Goal: Transaction & Acquisition: Purchase product/service

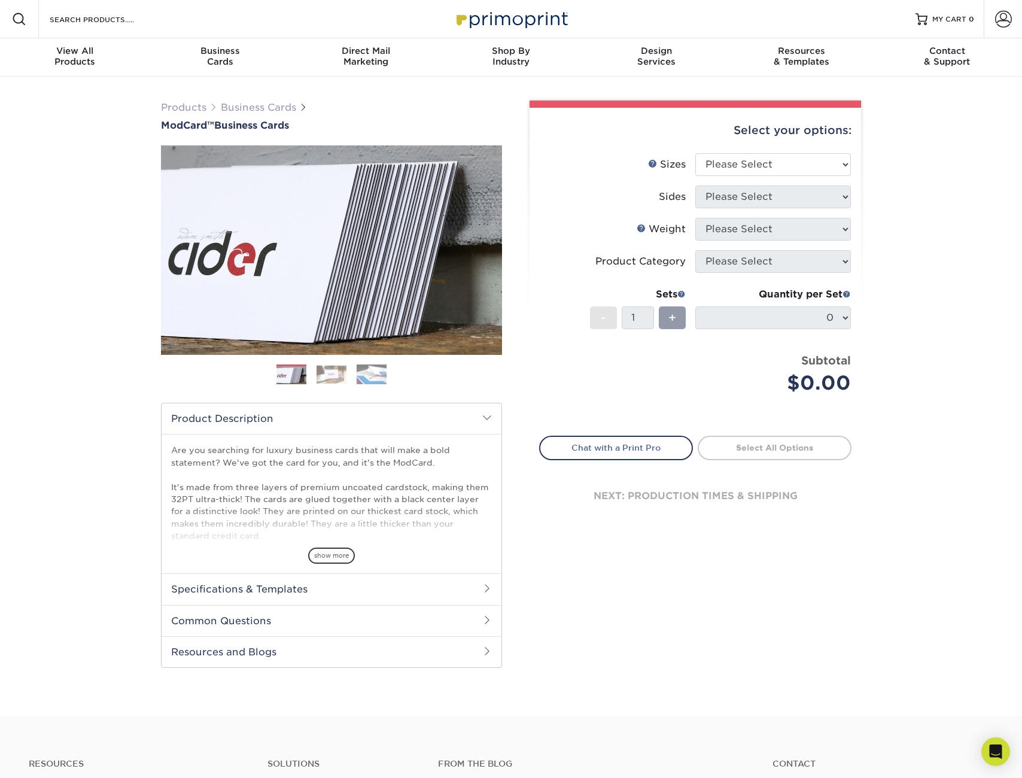
drag, startPoint x: 297, startPoint y: 588, endPoint x: 324, endPoint y: 624, distance: 44.5
click at [297, 588] on h2 "Specifications & Templates" at bounding box center [332, 588] width 340 height 31
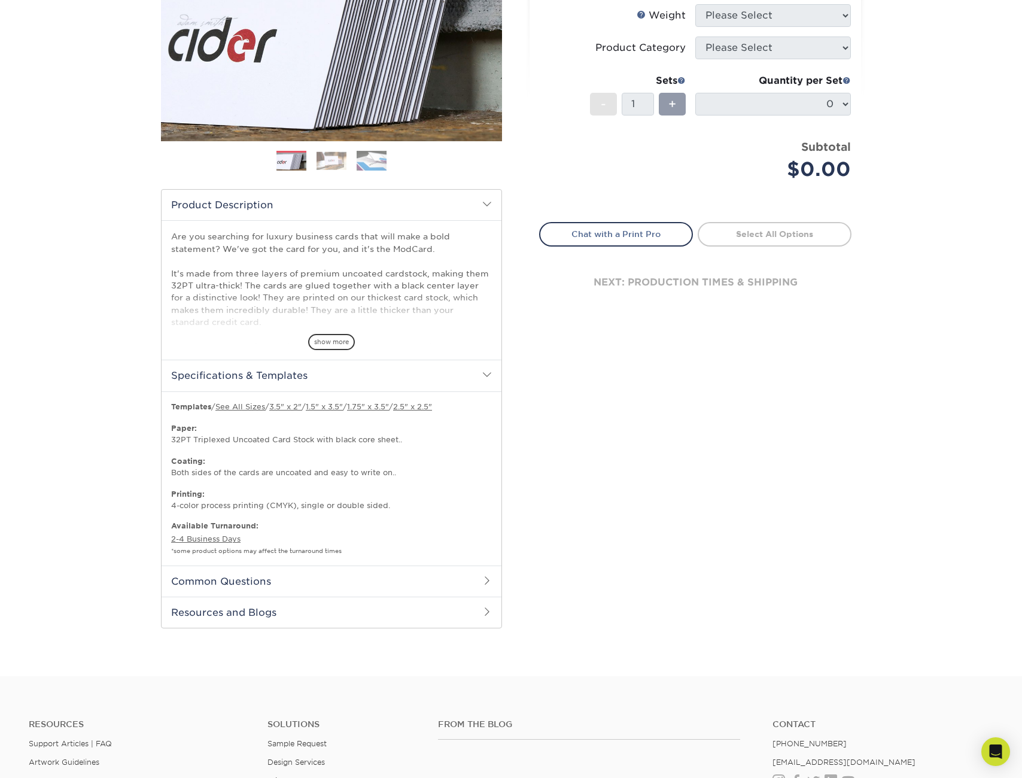
scroll to position [215, 0]
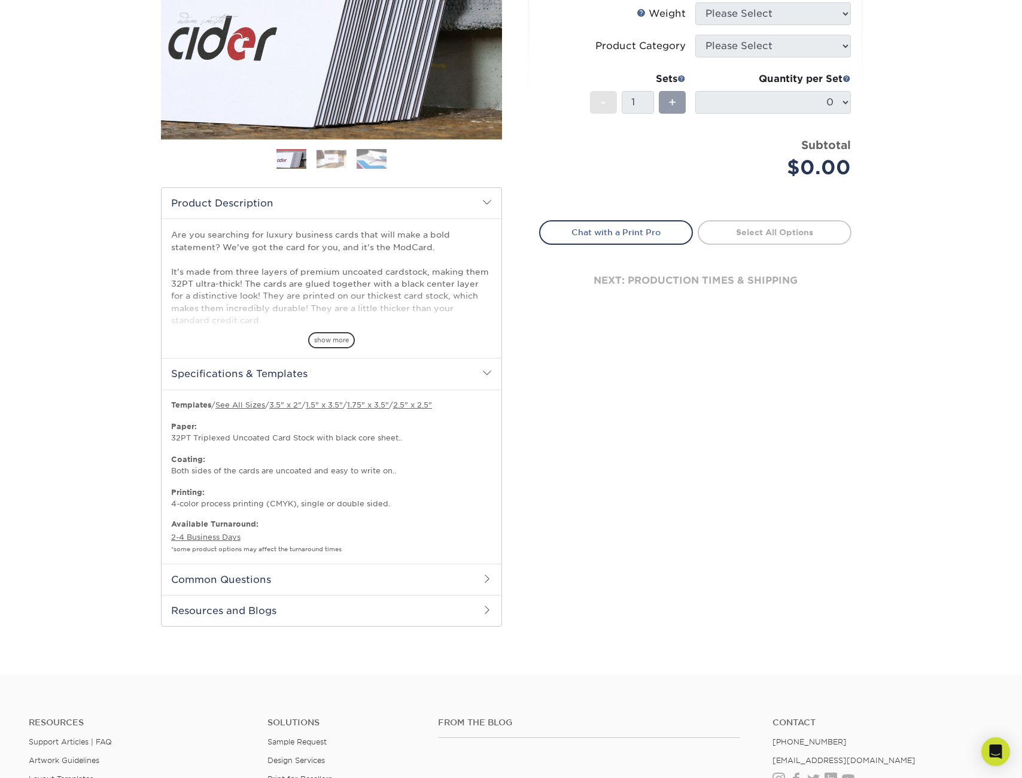
click at [291, 406] on link "3.5" x 2"" at bounding box center [285, 404] width 32 height 9
click at [310, 580] on h2 "Common Questions" at bounding box center [332, 579] width 340 height 31
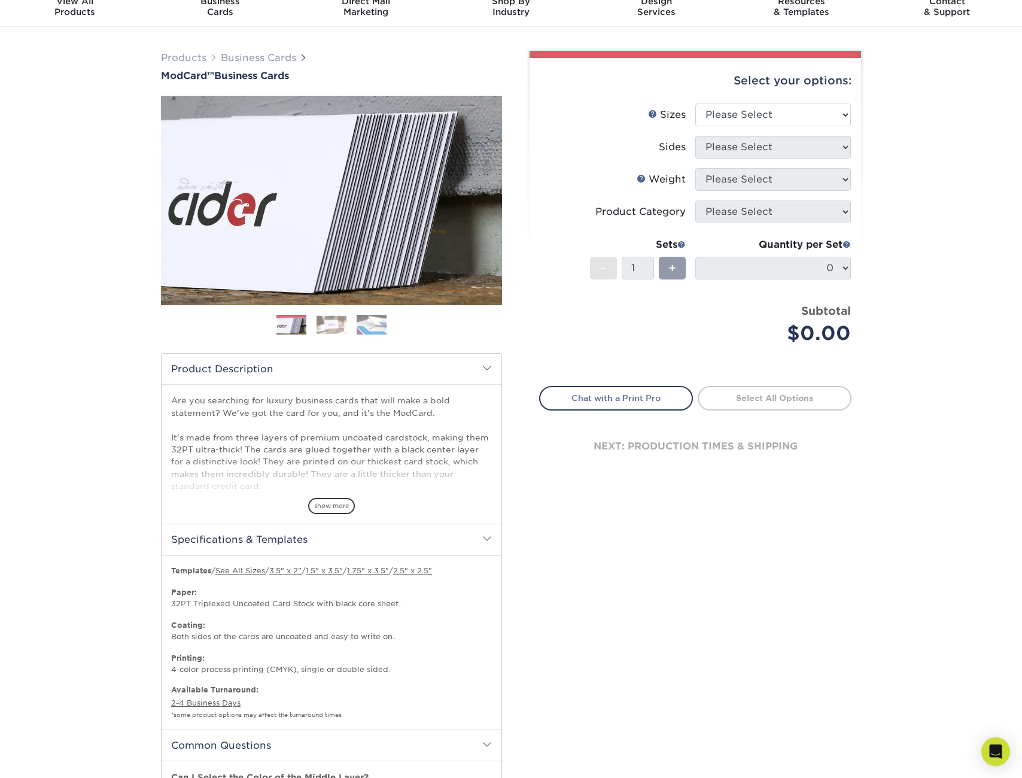
scroll to position [10, 0]
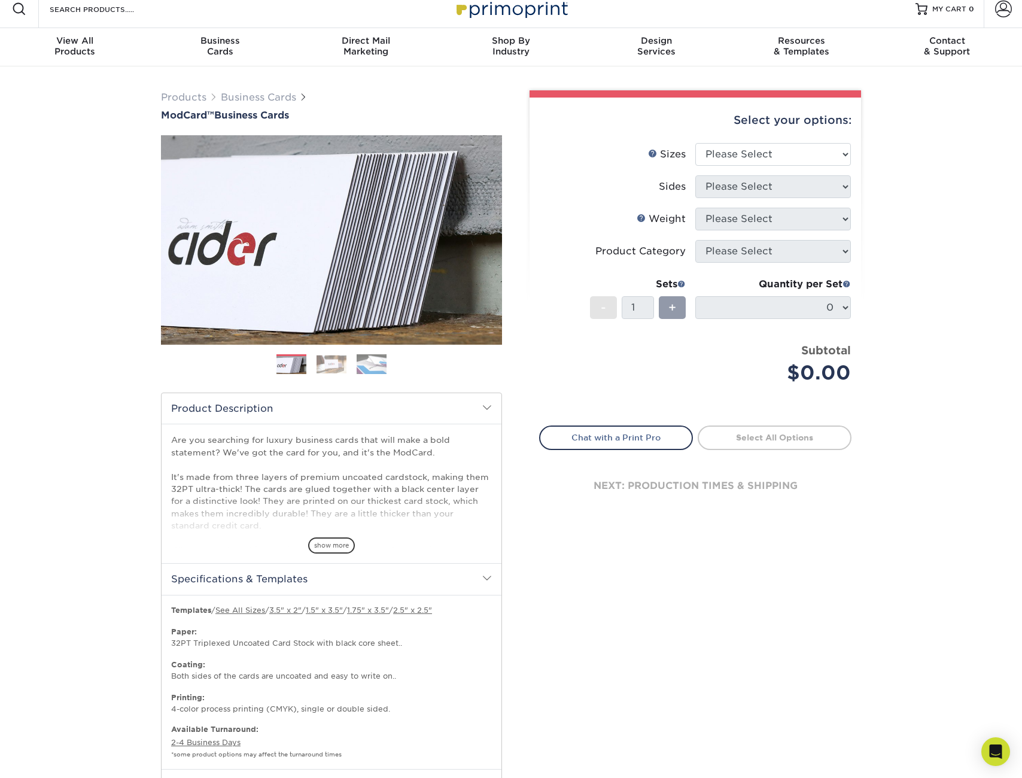
click at [215, 578] on h2 "Specifications & Templates" at bounding box center [332, 578] width 340 height 31
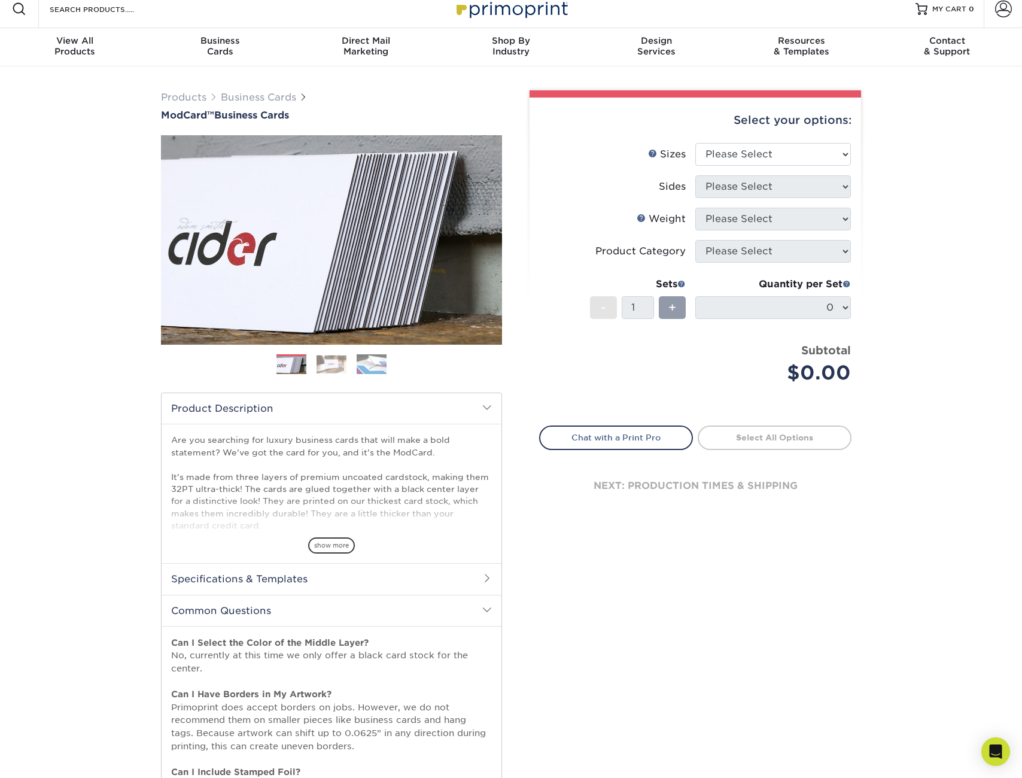
click at [216, 579] on h2 "Specifications & Templates" at bounding box center [332, 578] width 340 height 31
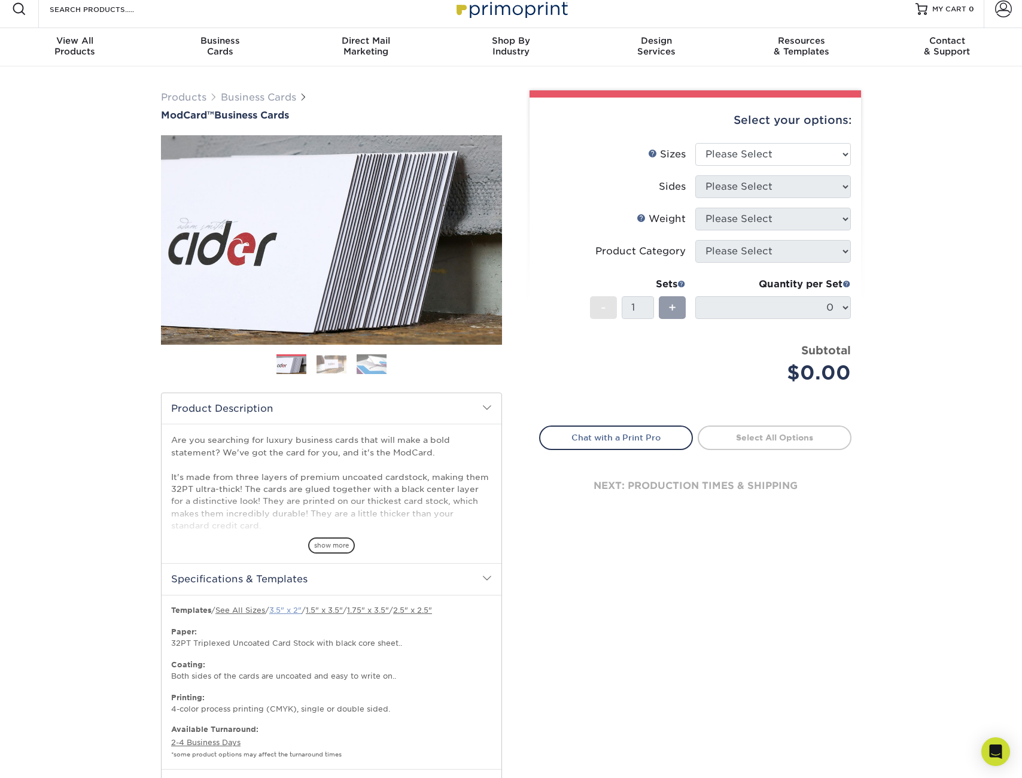
click at [289, 610] on link "3.5" x 2"" at bounding box center [285, 610] width 32 height 9
click at [339, 544] on span "show more" at bounding box center [331, 545] width 47 height 16
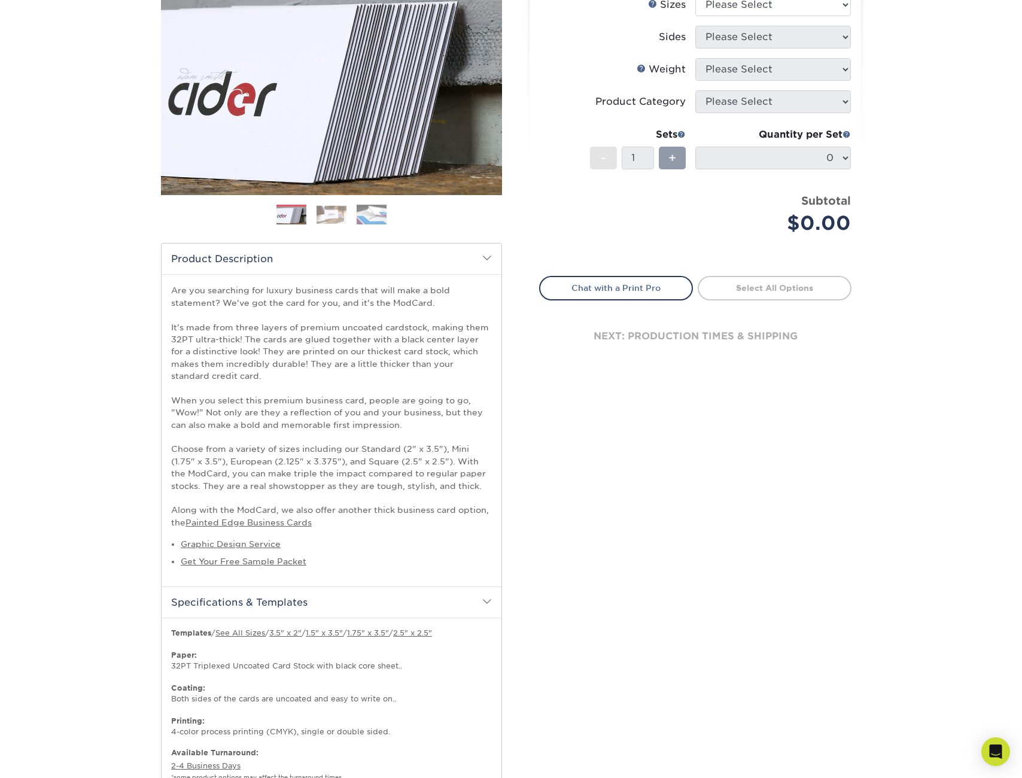
scroll to position [0, 0]
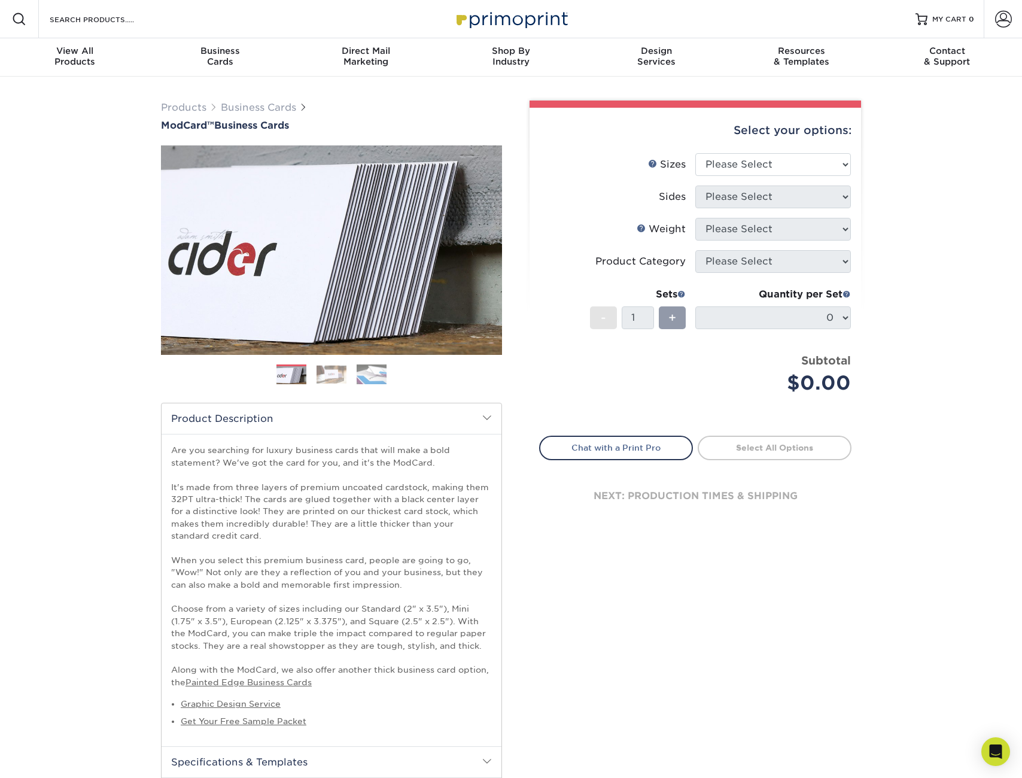
click at [338, 372] on img at bounding box center [332, 374] width 30 height 19
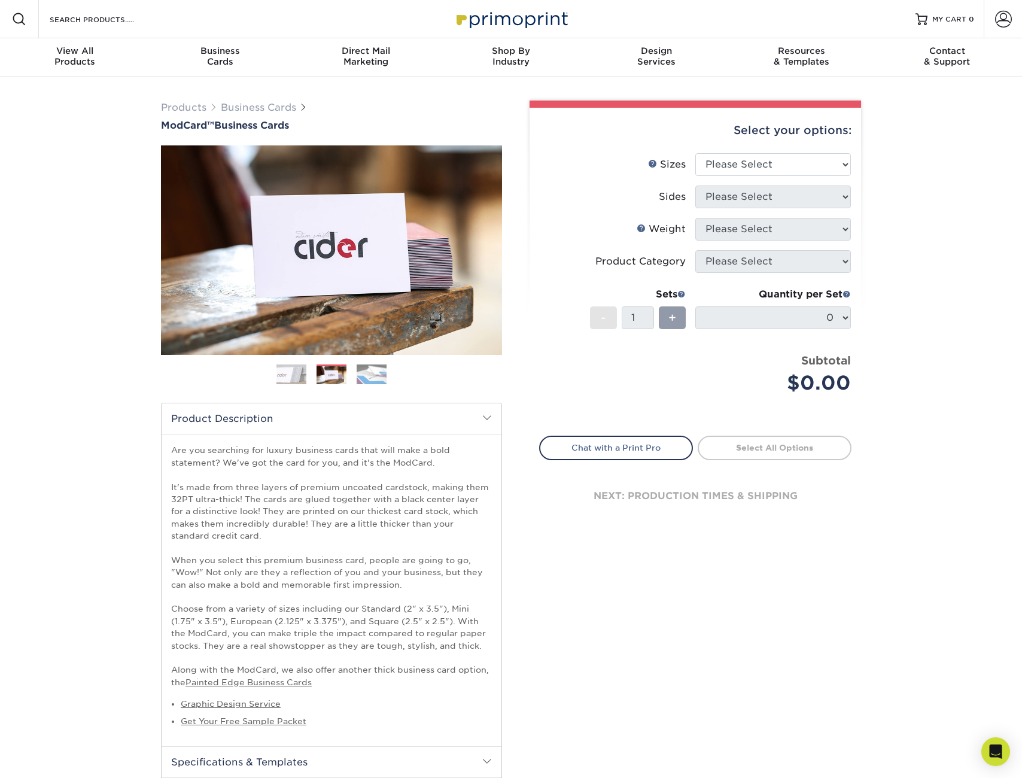
click at [379, 373] on img at bounding box center [372, 374] width 30 height 21
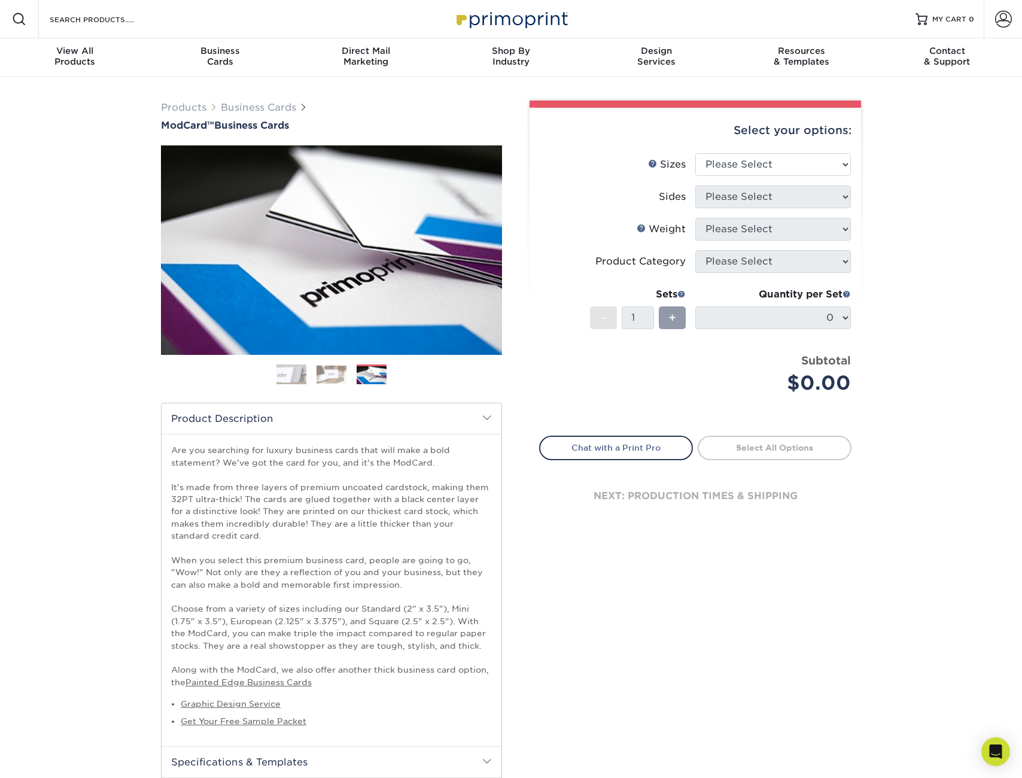
click at [291, 375] on img at bounding box center [291, 375] width 30 height 30
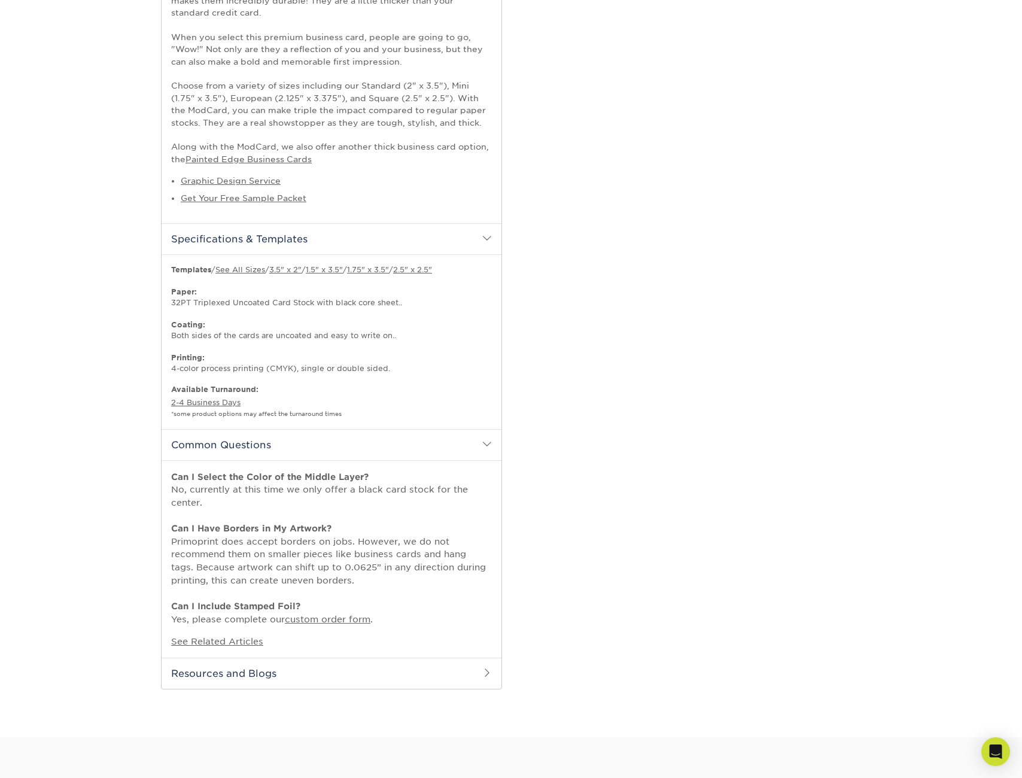
scroll to position [544, 0]
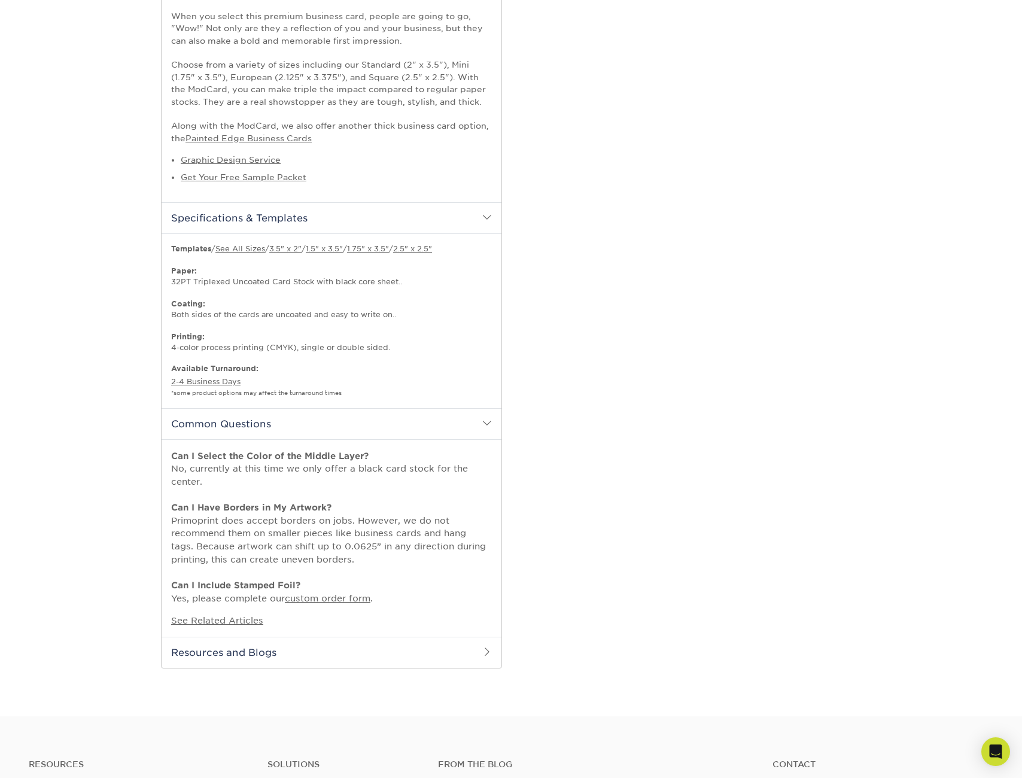
click at [495, 411] on h2 "Common Questions" at bounding box center [332, 423] width 340 height 31
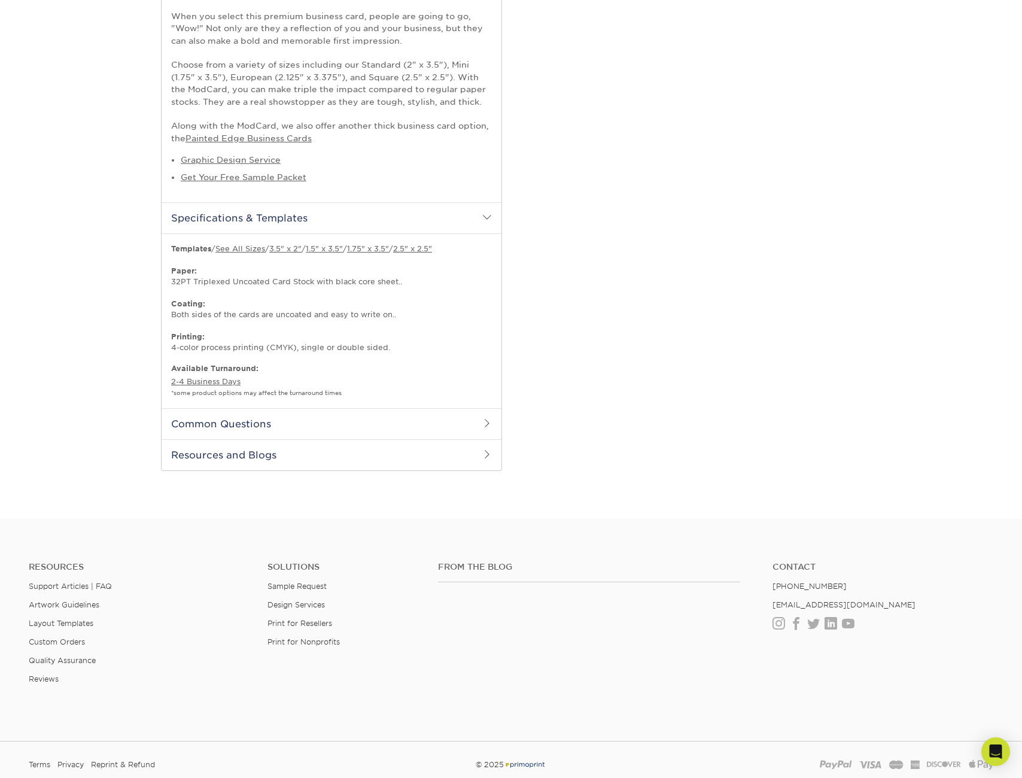
click at [482, 439] on h2 "Resources and Blogs" at bounding box center [332, 454] width 340 height 31
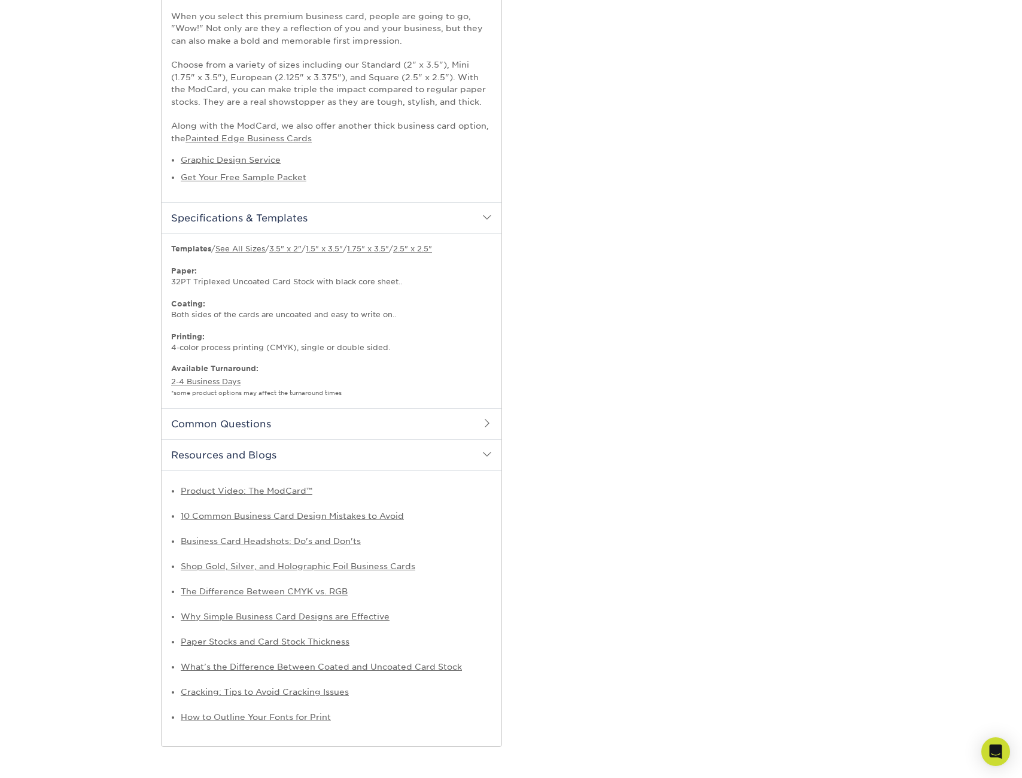
click at [482, 439] on h2 "Resources and Blogs" at bounding box center [332, 454] width 340 height 31
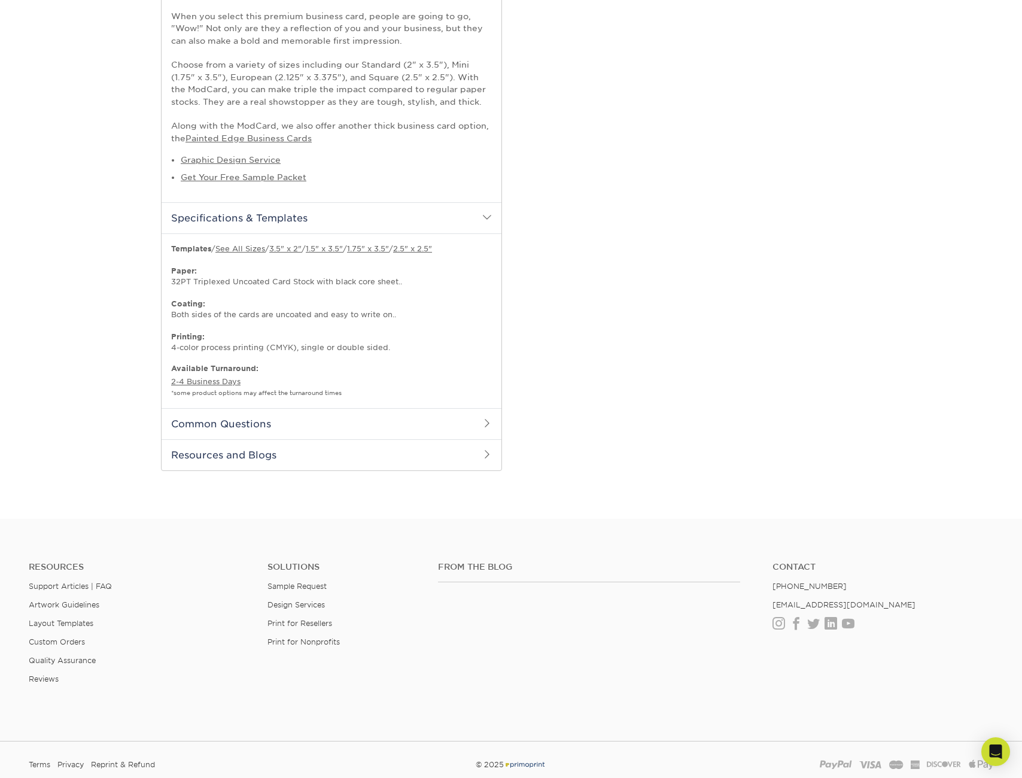
click at [482, 439] on h2 "Resources and Blogs" at bounding box center [332, 454] width 340 height 31
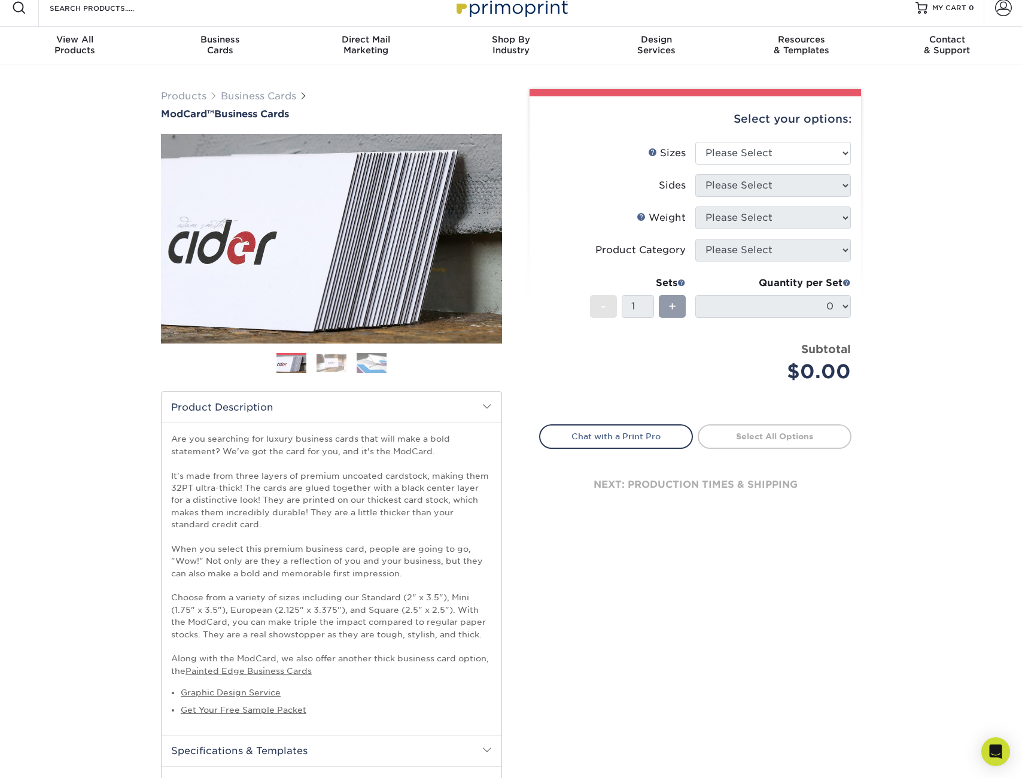
scroll to position [9, 0]
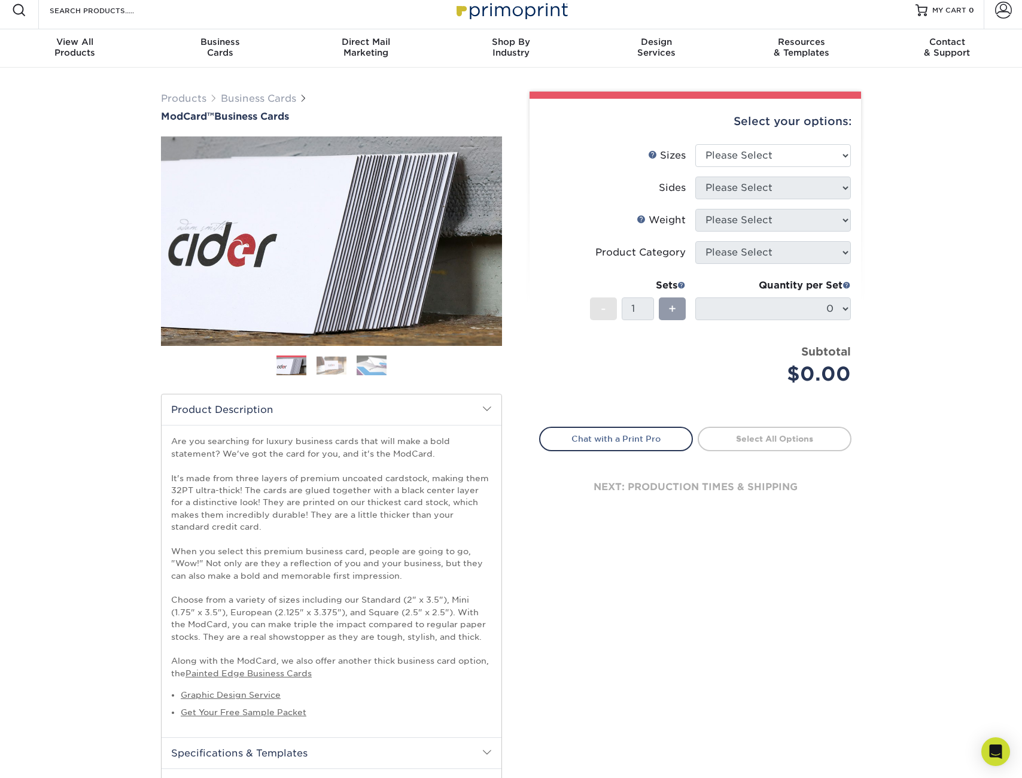
click at [947, 254] on div "Products Business Cards ModCard™ Business Cards Previous Next" at bounding box center [511, 699] width 1022 height 1262
select select "2.00x3.50"
select select "13abbda7-1d64-4f25-8bb2-c179b224825d"
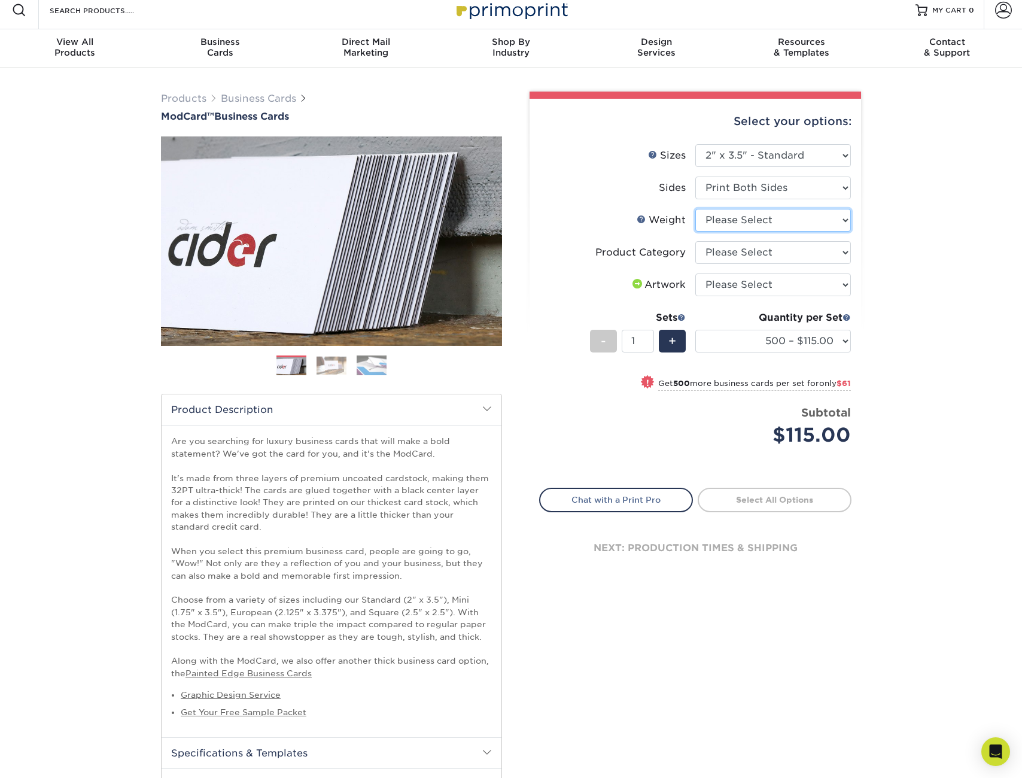
select select "32PTUCBLK"
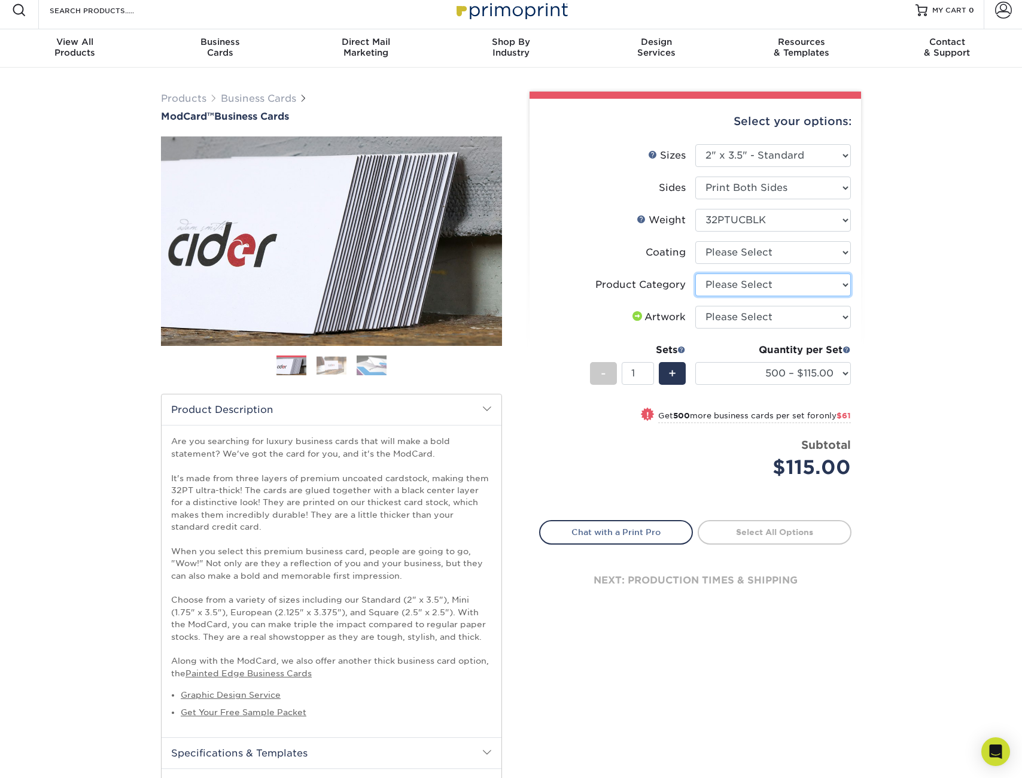
select select "3b5148f1-0588-4f88-a218-97bcfdce65c1"
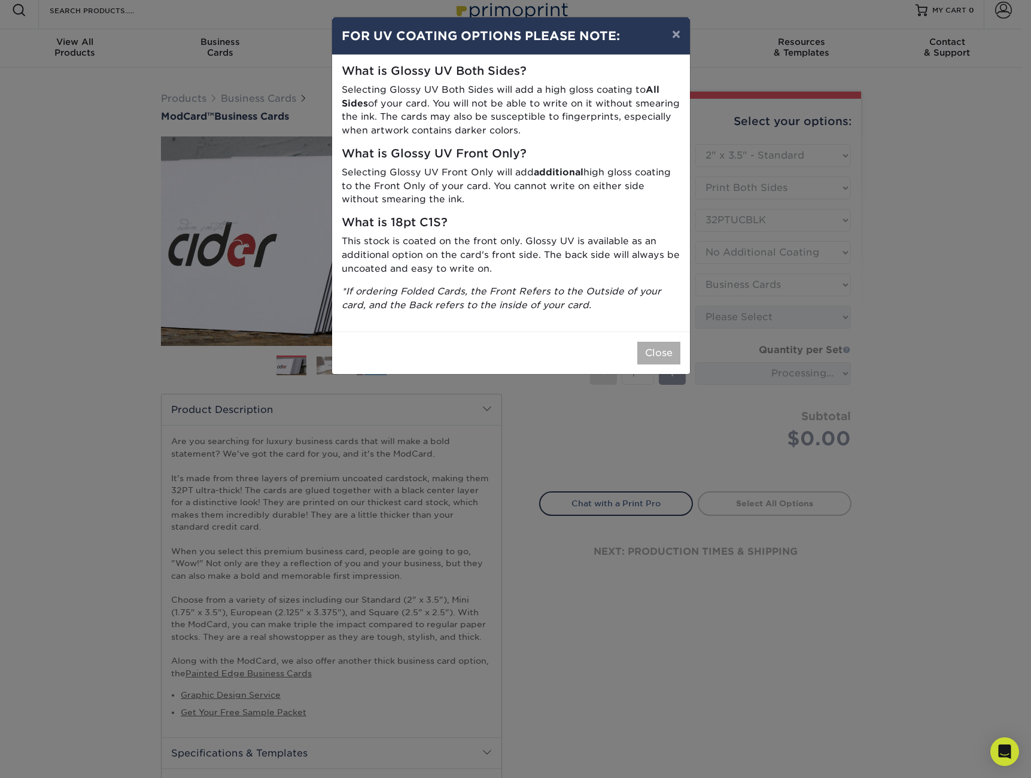
click at [669, 351] on button "Close" at bounding box center [658, 353] width 43 height 23
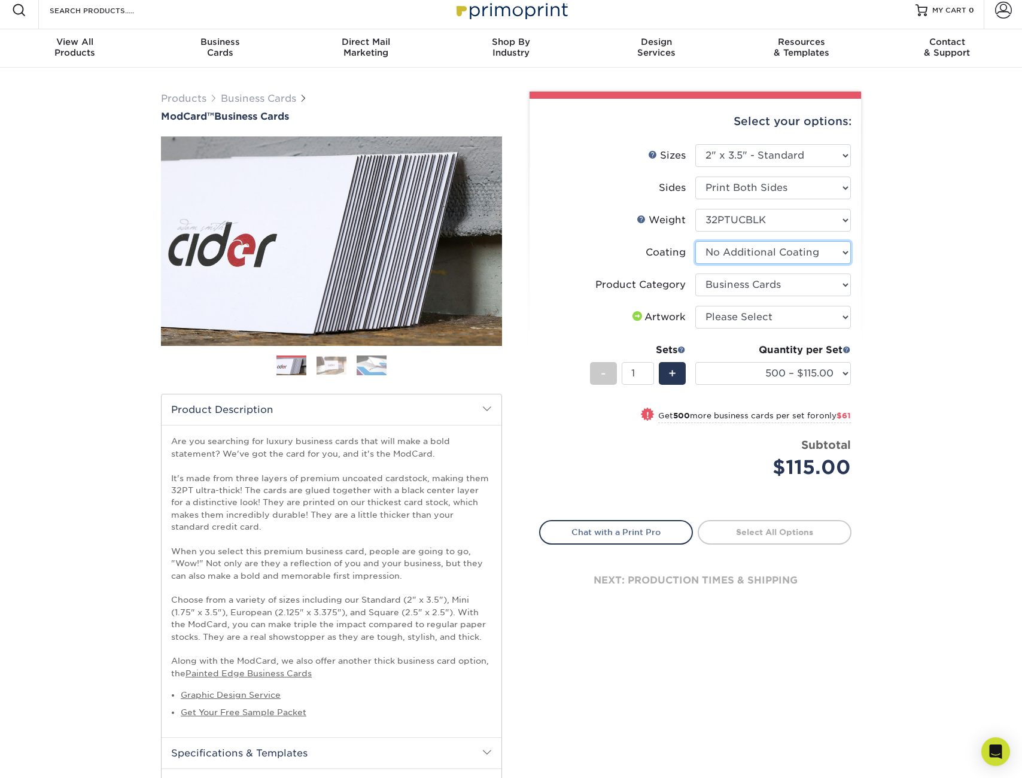
select select "-1"
select select
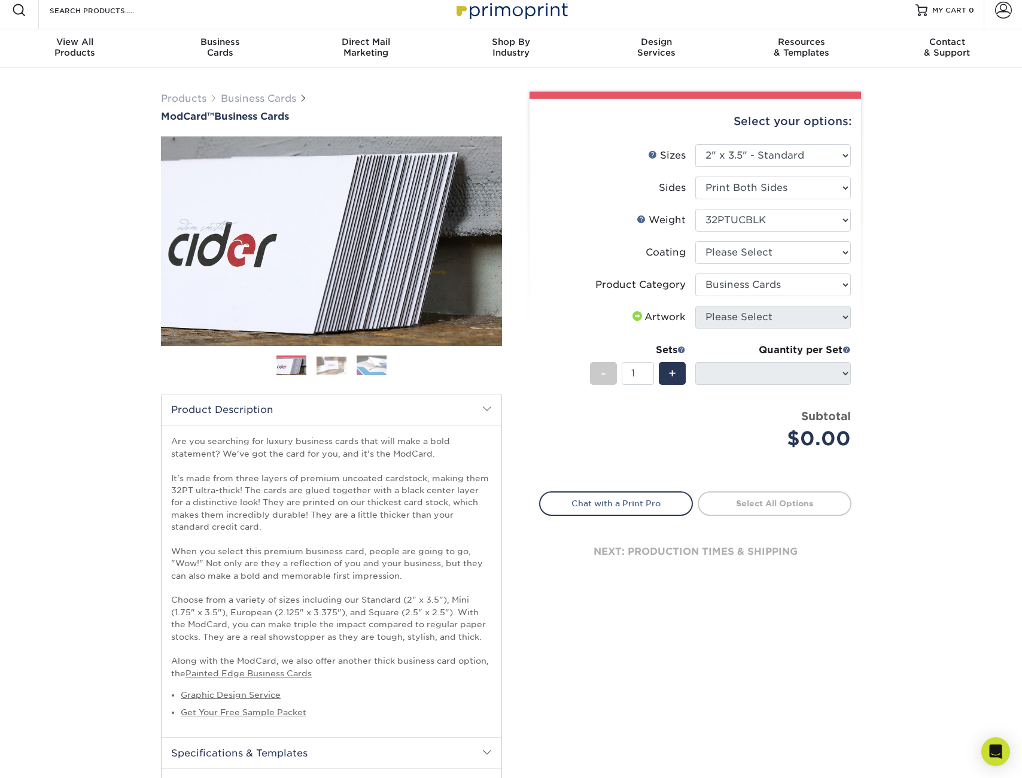
click at [907, 299] on div "Products Business Cards ModCard™ Business Cards Previous Next" at bounding box center [511, 699] width 1022 height 1262
drag, startPoint x: 632, startPoint y: 315, endPoint x: 612, endPoint y: 322, distance: 21.6
click at [632, 315] on span at bounding box center [637, 316] width 14 height 10
click at [592, 329] on li "Artwork Please Select I will upload files I need a design - $100" at bounding box center [695, 322] width 311 height 32
click at [271, 707] on link "Get Your Free Sample Packet" at bounding box center [244, 712] width 126 height 10
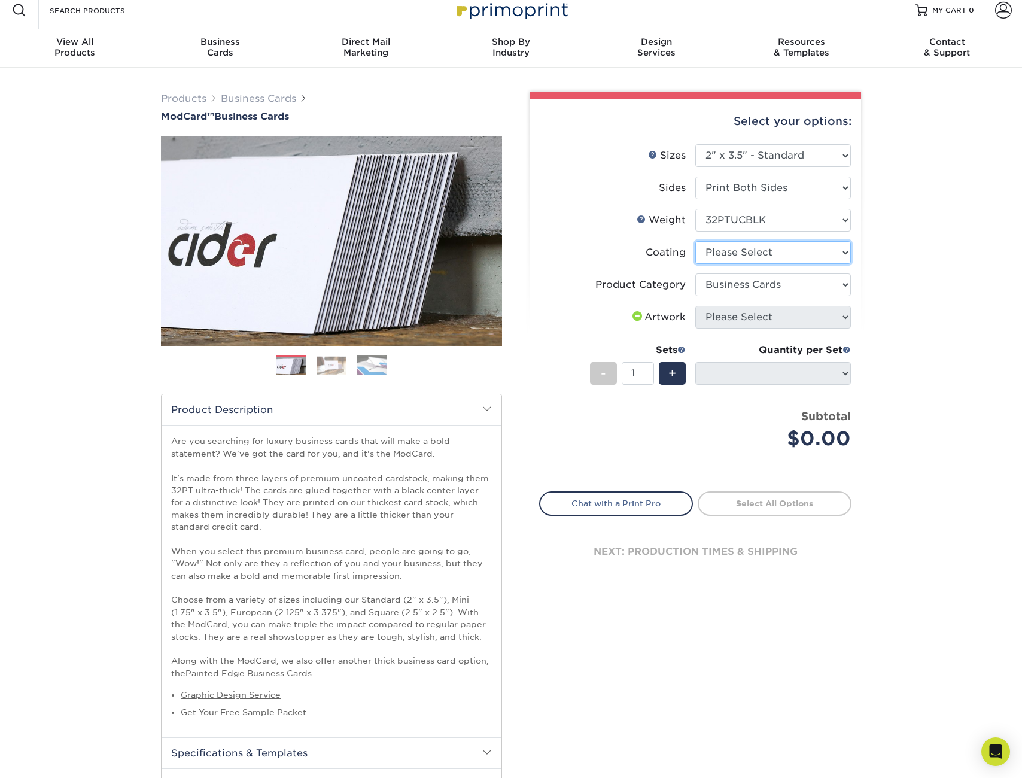
select select "3e7618de-abca-4bda-9f97-8b9129e913d8"
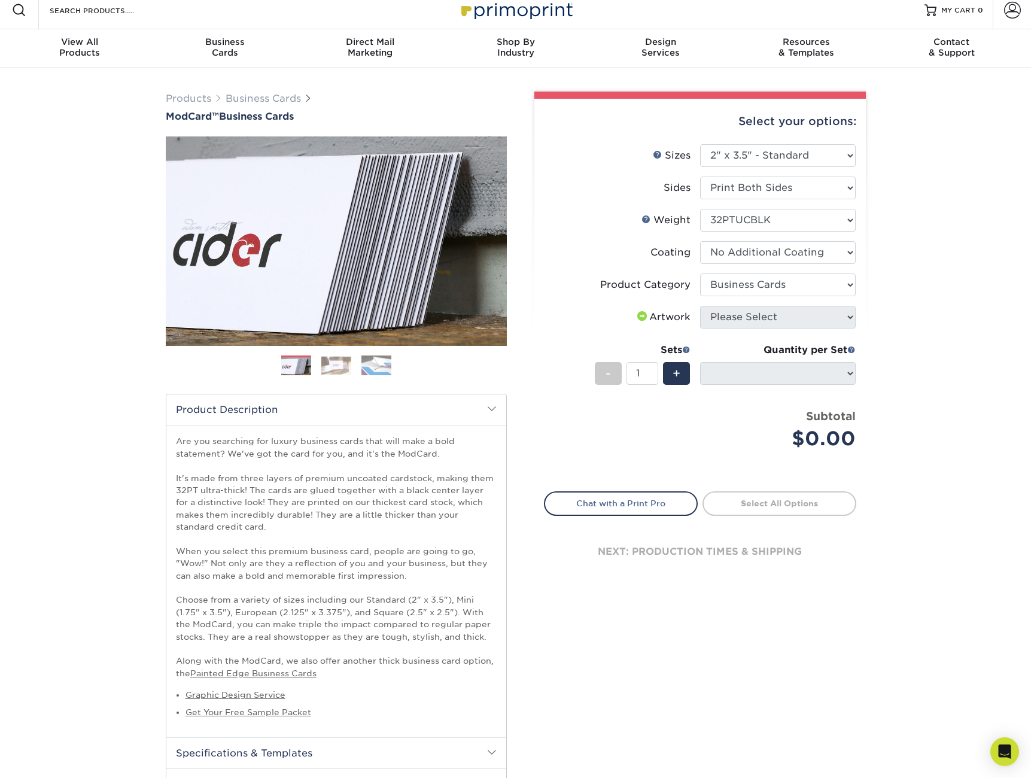
select select "-1"
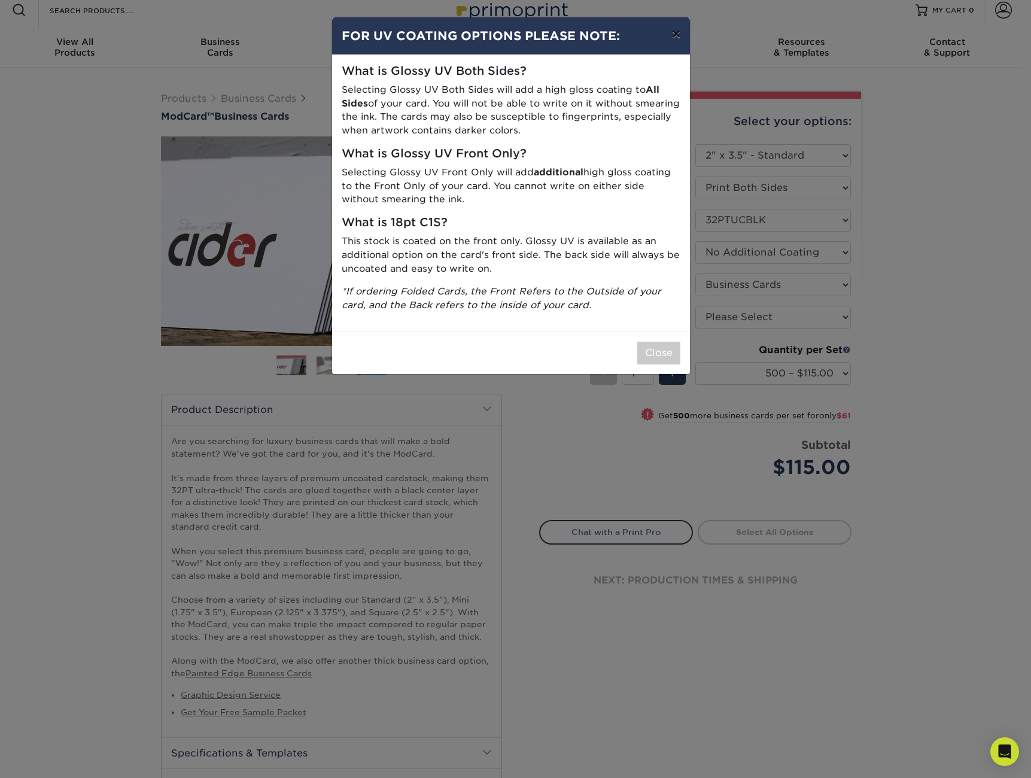
click at [678, 35] on button "×" at bounding box center [677, 34] width 28 height 34
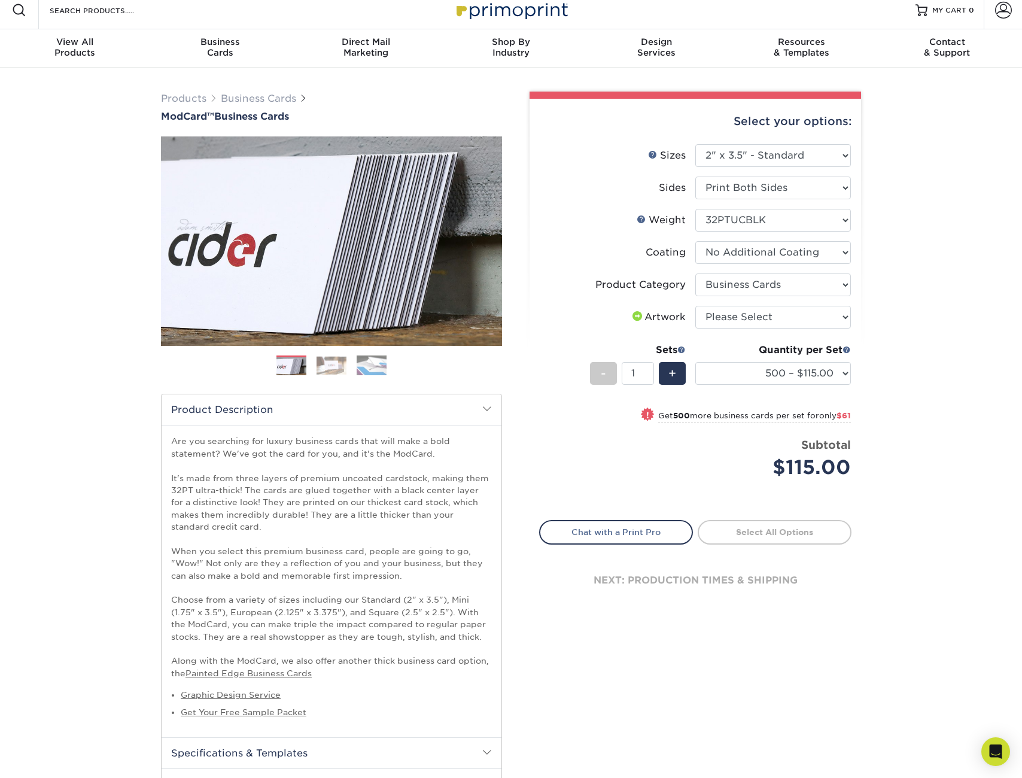
drag, startPoint x: 935, startPoint y: 180, endPoint x: 936, endPoint y: 193, distance: 13.2
click at [935, 180] on div "Products Business Cards ModCard™ Business Cards Previous Next" at bounding box center [511, 699] width 1022 height 1262
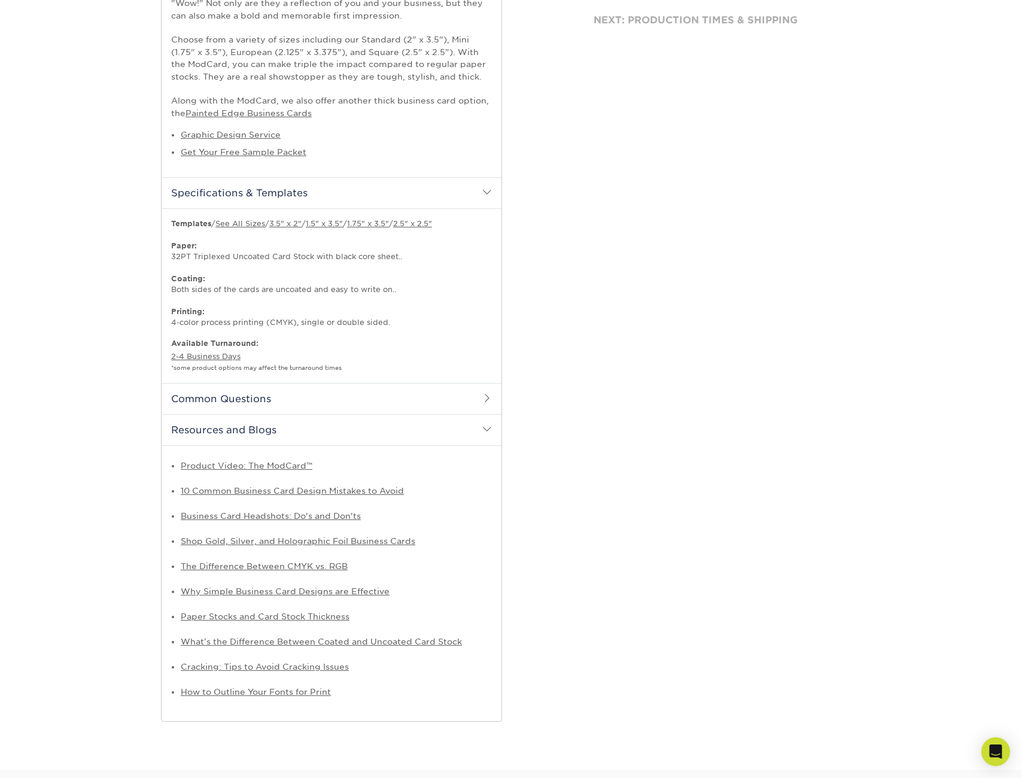
scroll to position [585, 0]
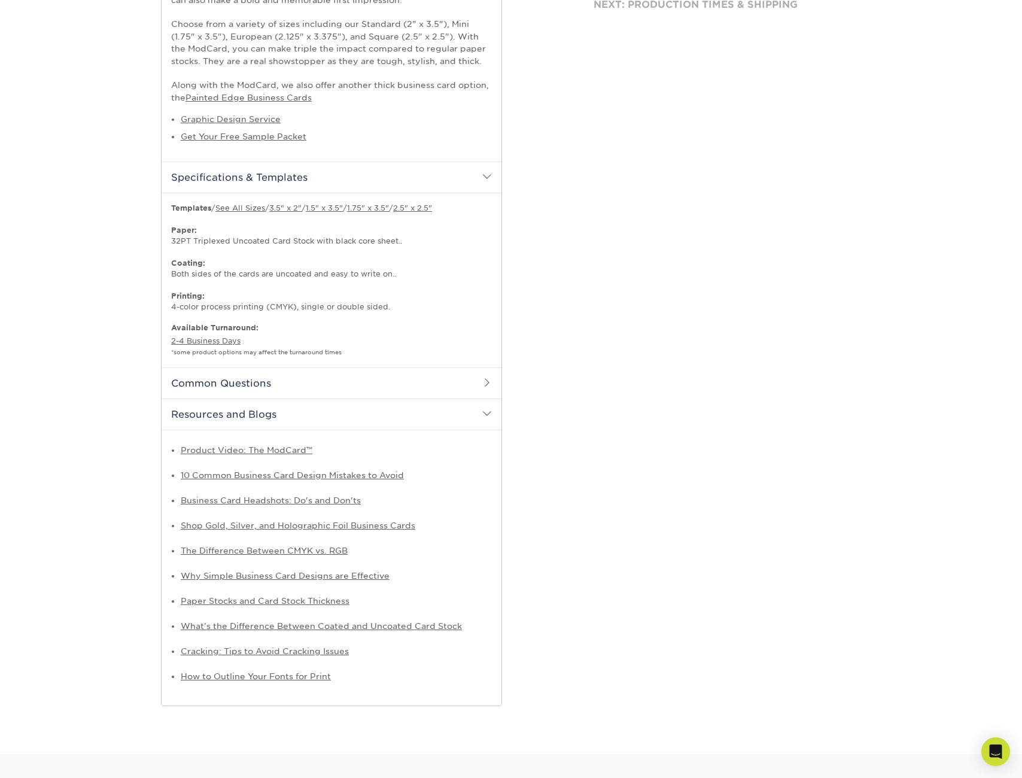
click at [481, 369] on h2 "Common Questions" at bounding box center [332, 382] width 340 height 31
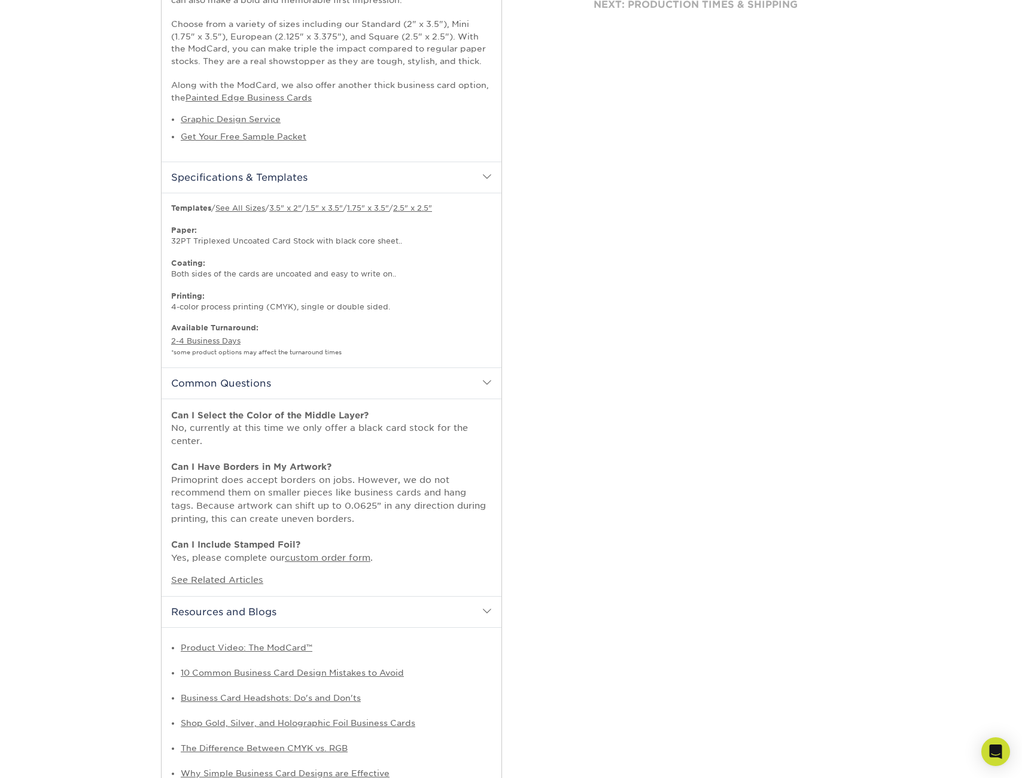
click at [488, 378] on span at bounding box center [487, 383] width 10 height 10
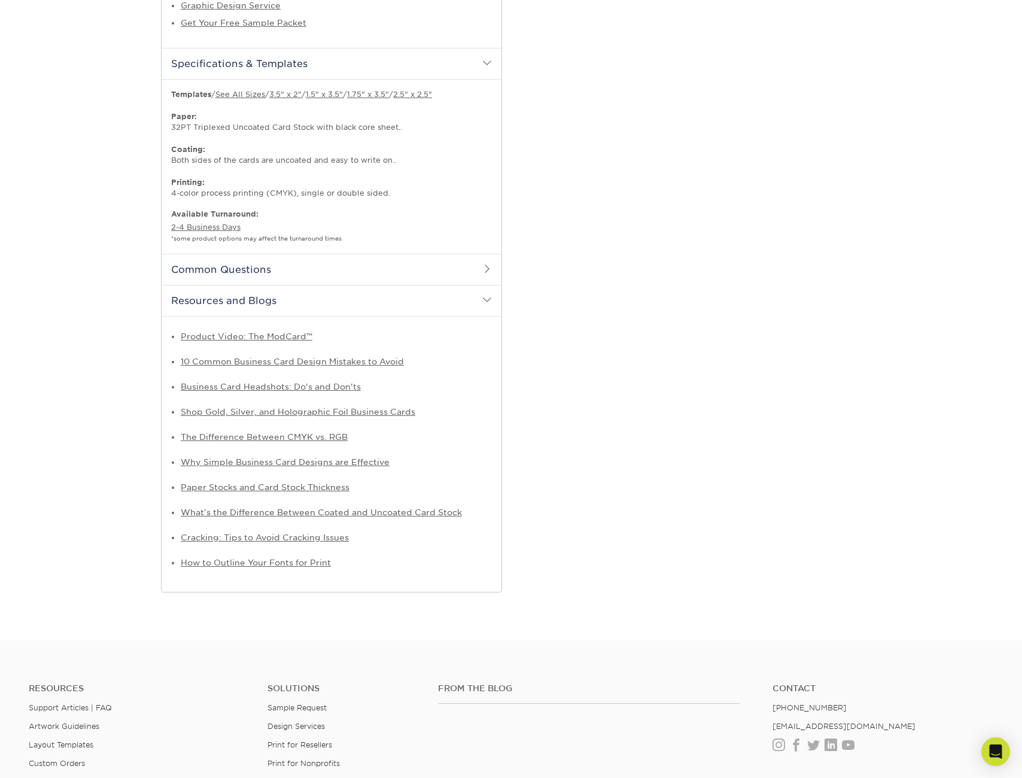
scroll to position [792, 0]
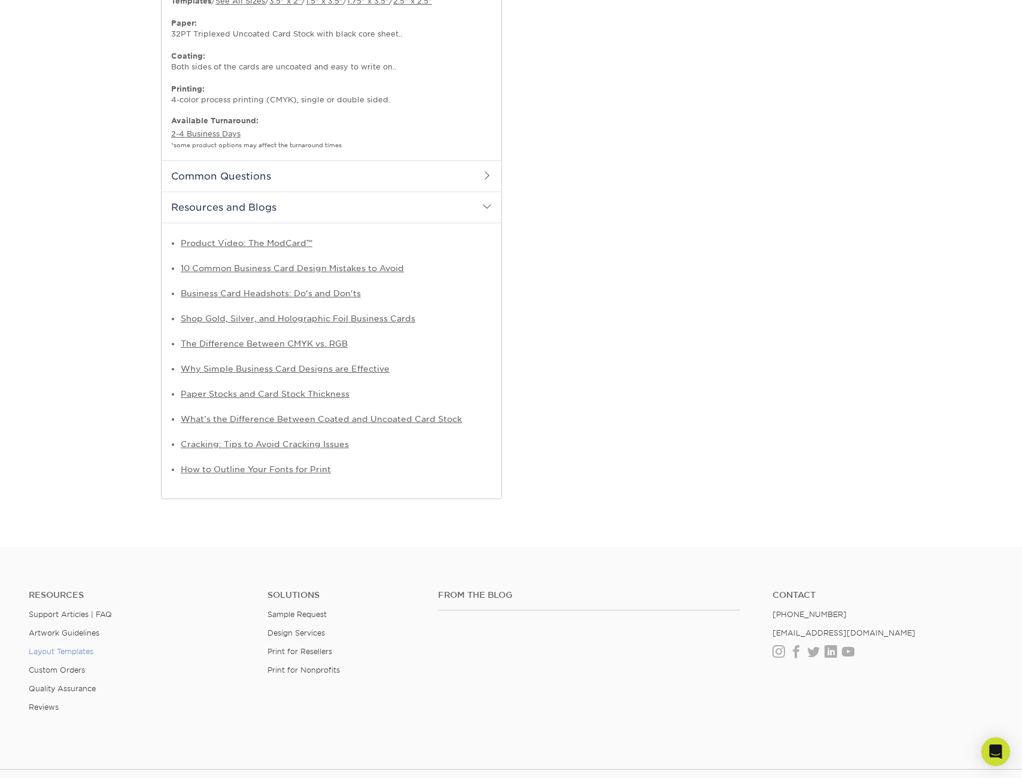
click at [80, 647] on link "Layout Templates" at bounding box center [61, 651] width 65 height 9
click at [86, 628] on link "Artwork Guidelines" at bounding box center [64, 632] width 71 height 9
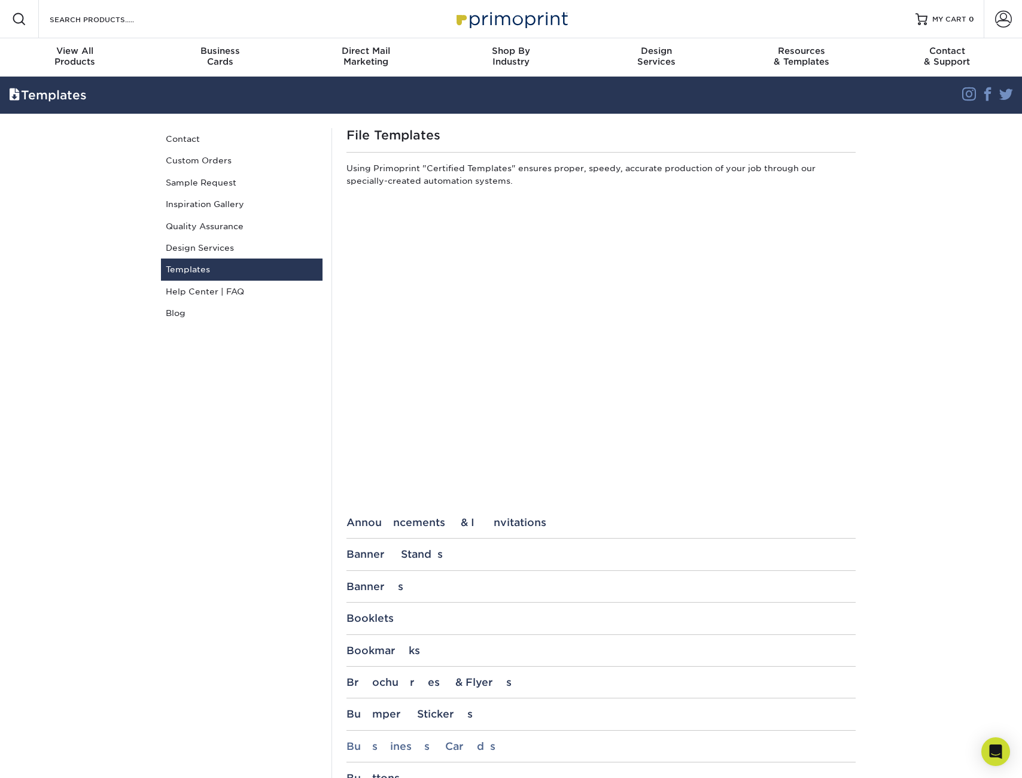
click at [389, 741] on div "Business Cards" at bounding box center [601, 746] width 509 height 12
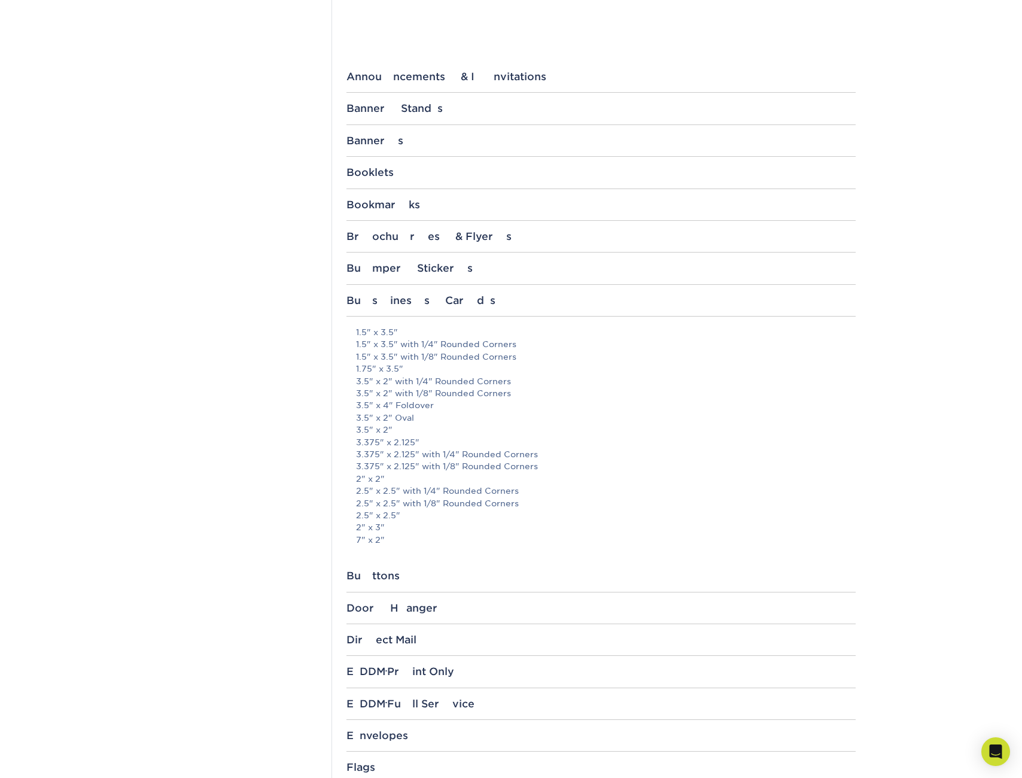
scroll to position [454, 0]
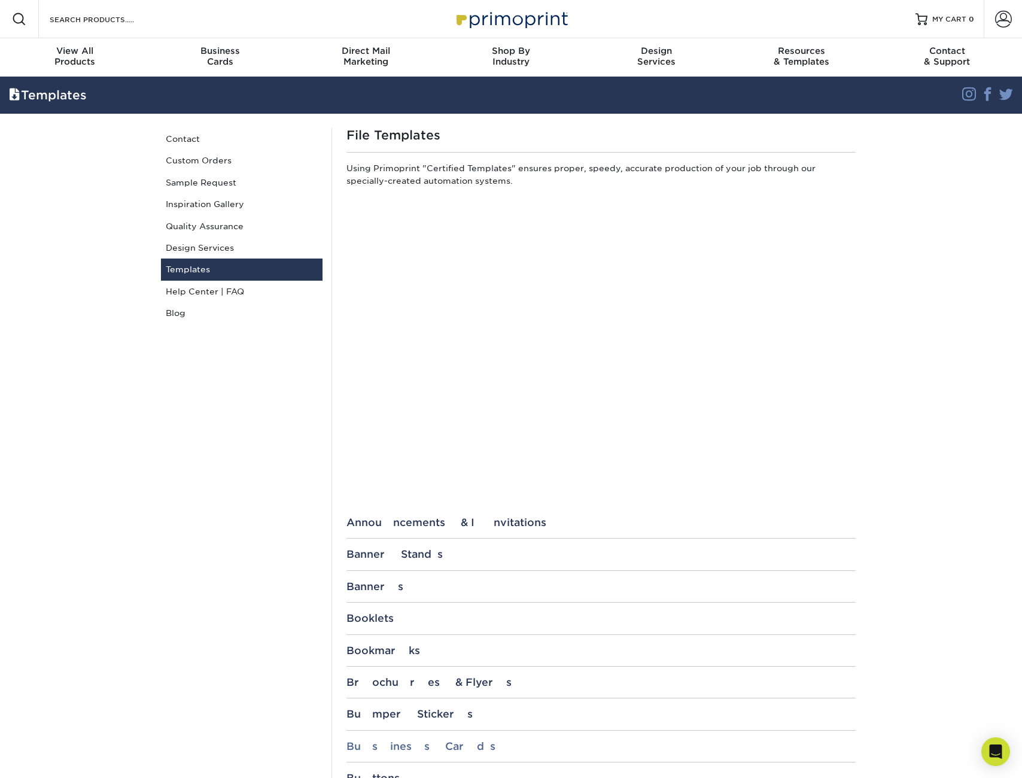
click at [398, 743] on div "Business Cards" at bounding box center [601, 746] width 509 height 12
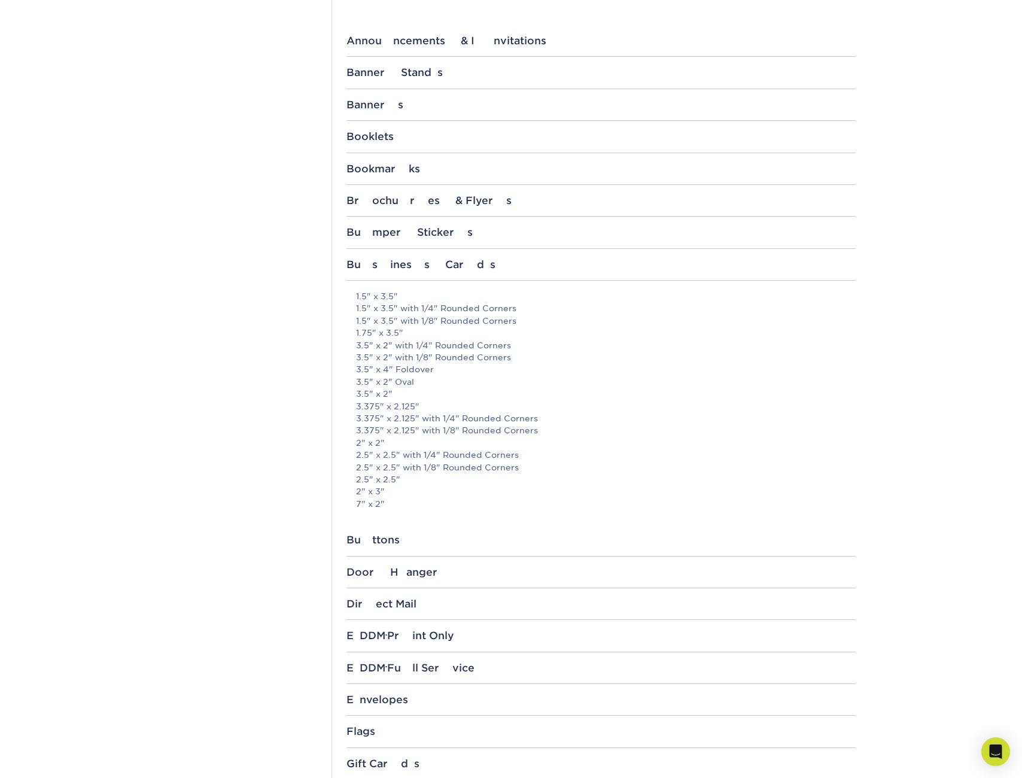
scroll to position [499, 0]
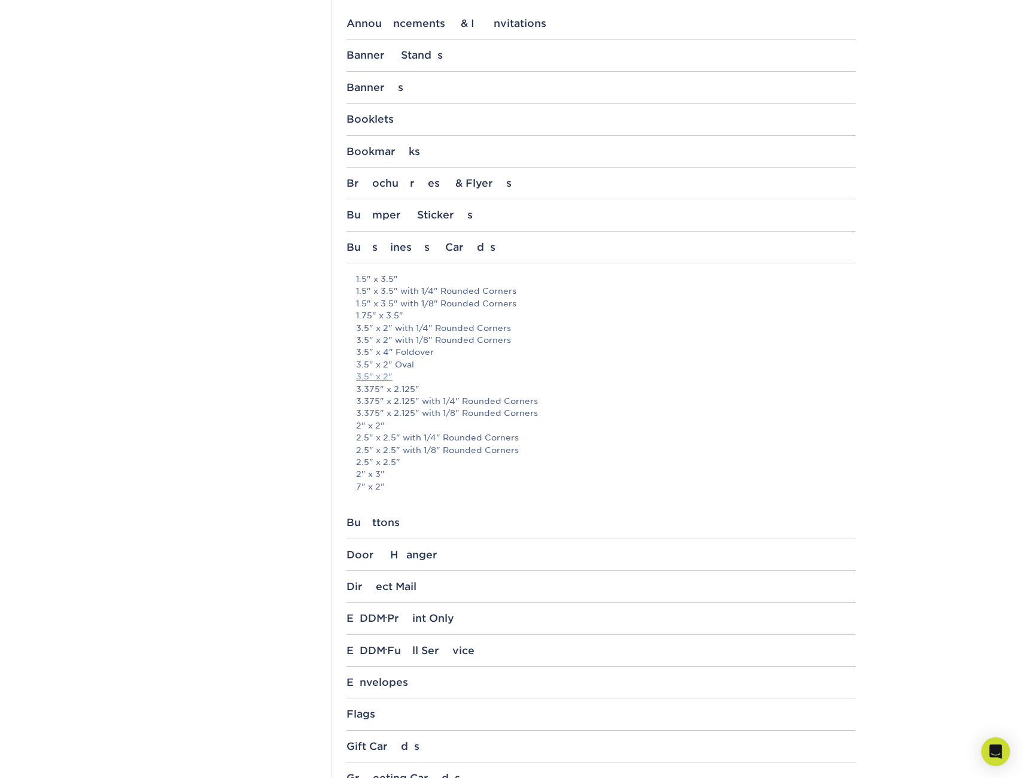
click at [366, 372] on link "3.5" x 2"" at bounding box center [374, 377] width 37 height 10
click at [396, 248] on div "Business Cards" at bounding box center [601, 247] width 509 height 12
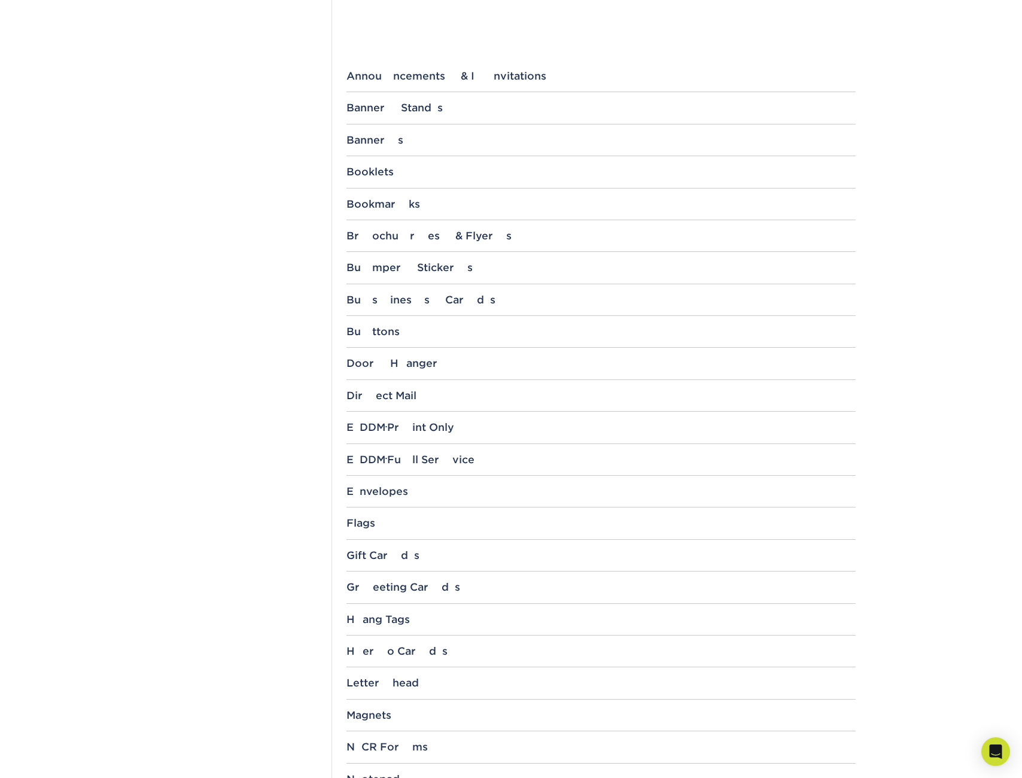
scroll to position [397, 0]
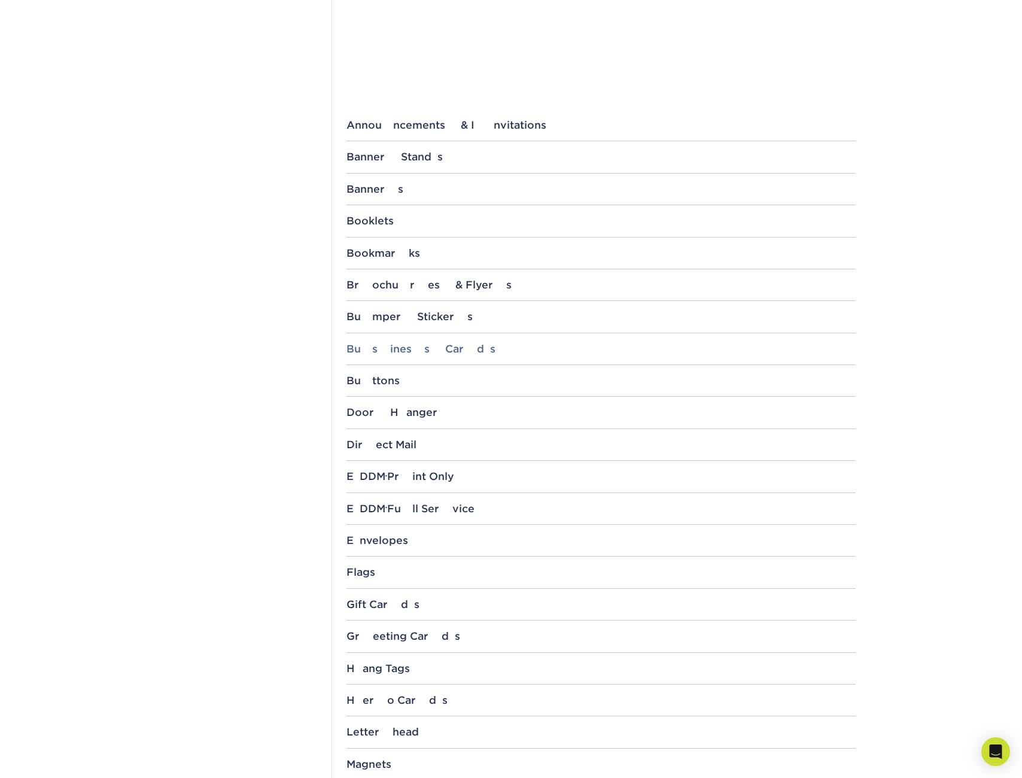
click at [382, 345] on div "Business Cards" at bounding box center [601, 349] width 509 height 12
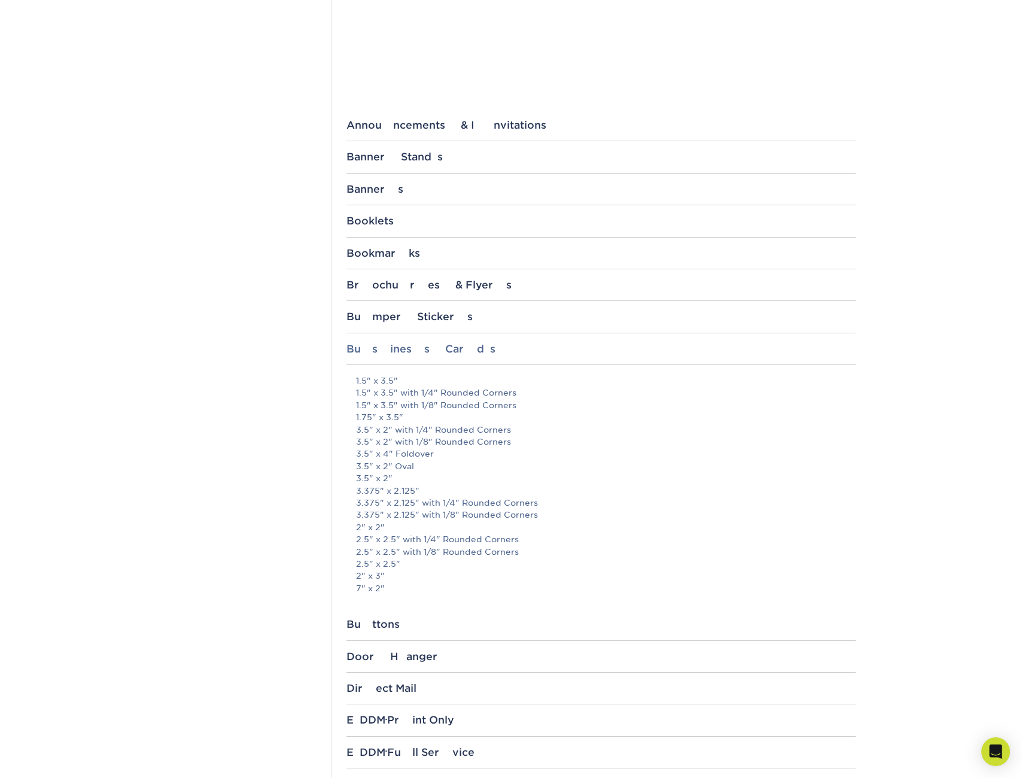
click at [381, 350] on div "Business Cards" at bounding box center [601, 349] width 509 height 12
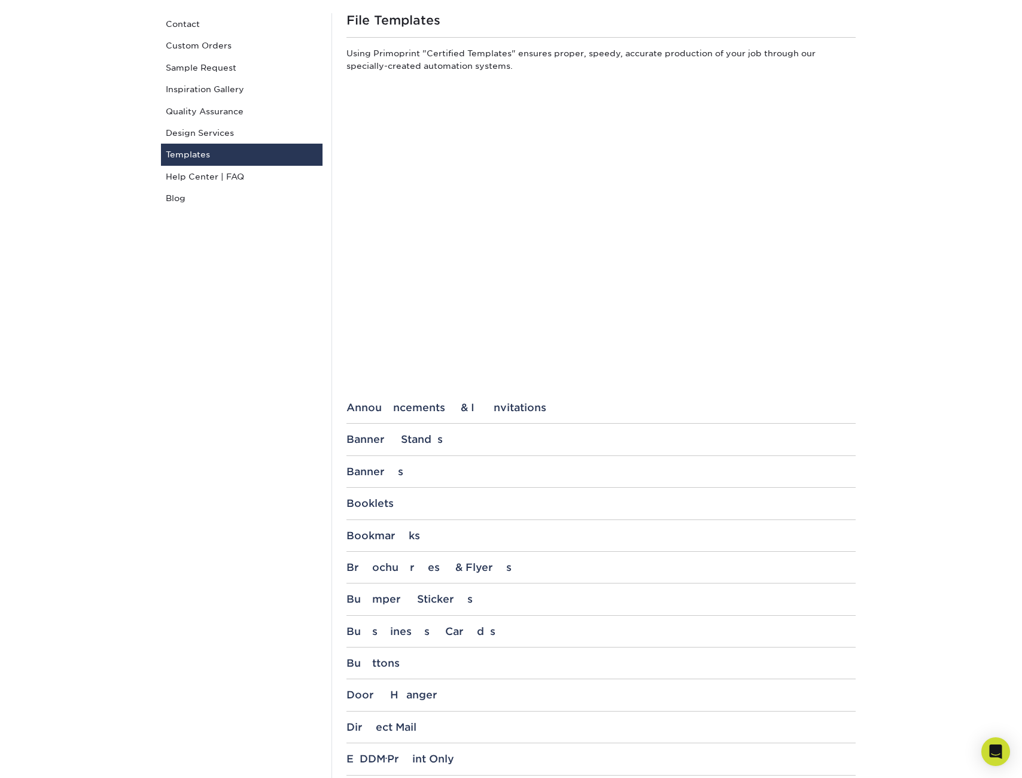
scroll to position [9, 0]
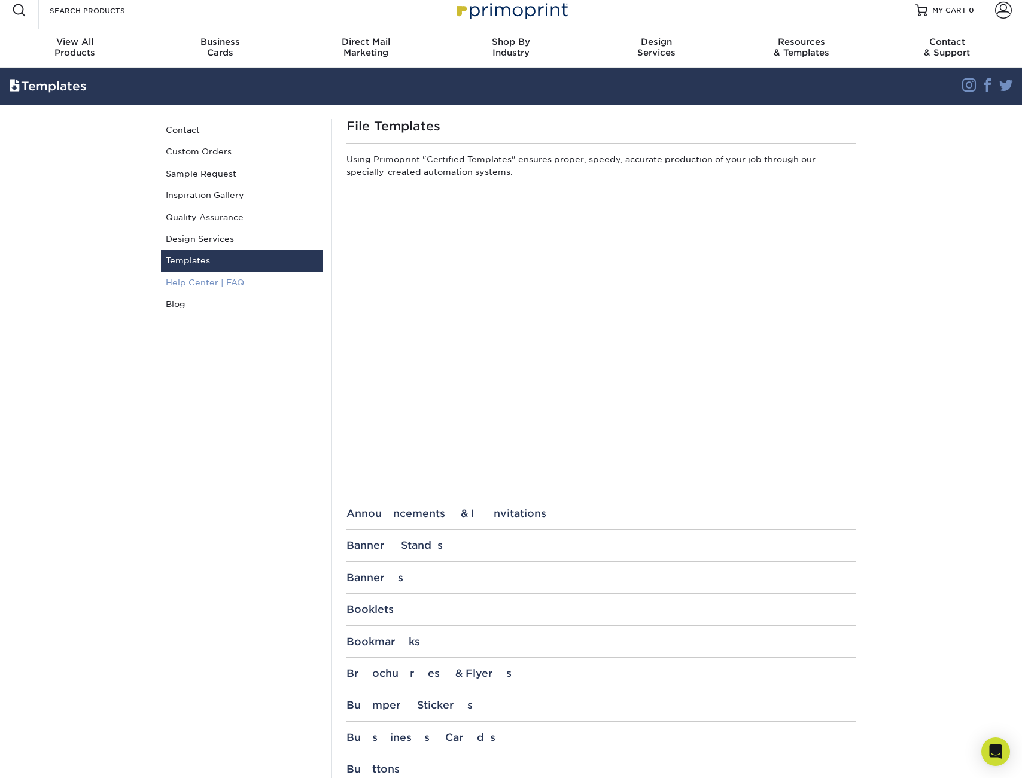
click at [196, 281] on link "Help Center | FAQ" at bounding box center [242, 283] width 162 height 22
